Goal: Check status: Check status

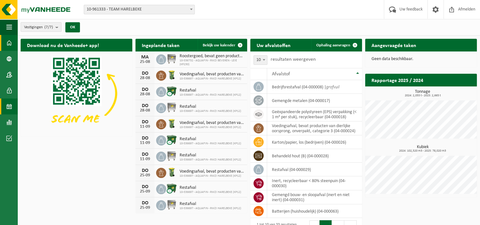
click at [9, 107] on span at bounding box center [9, 106] width 6 height 16
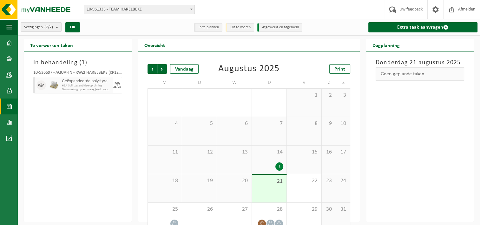
click at [280, 164] on div "1" at bounding box center [279, 166] width 8 height 8
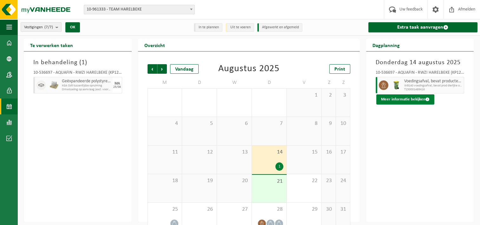
click at [427, 98] on span at bounding box center [427, 99] width 4 height 4
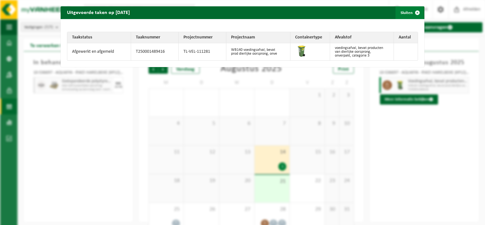
click at [414, 13] on span "button" at bounding box center [417, 12] width 13 height 13
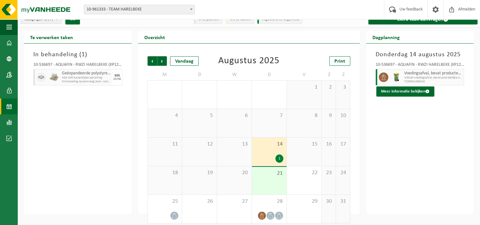
scroll to position [12, 0]
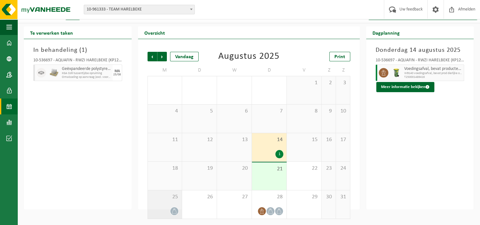
click at [166, 210] on div at bounding box center [165, 211] width 28 height 9
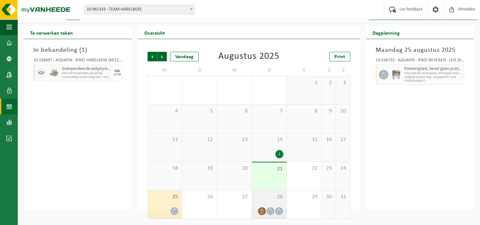
click at [277, 202] on div "28" at bounding box center [269, 204] width 35 height 28
